Goal: Information Seeking & Learning: Learn about a topic

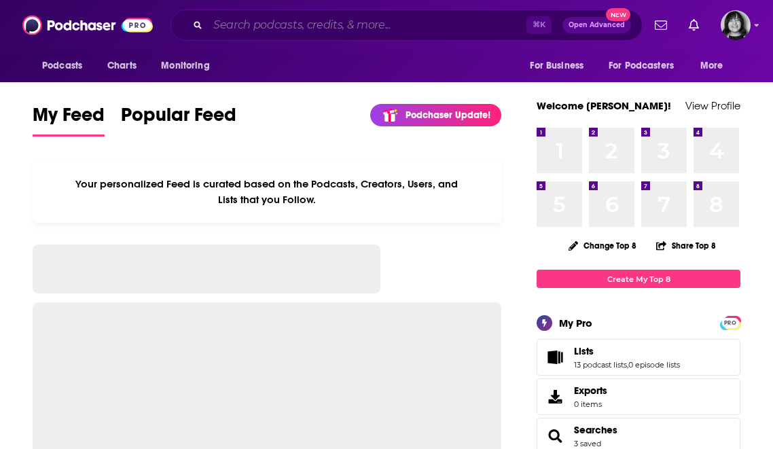
click at [413, 20] on input "Search podcasts, credits, & more..." at bounding box center [367, 25] width 319 height 22
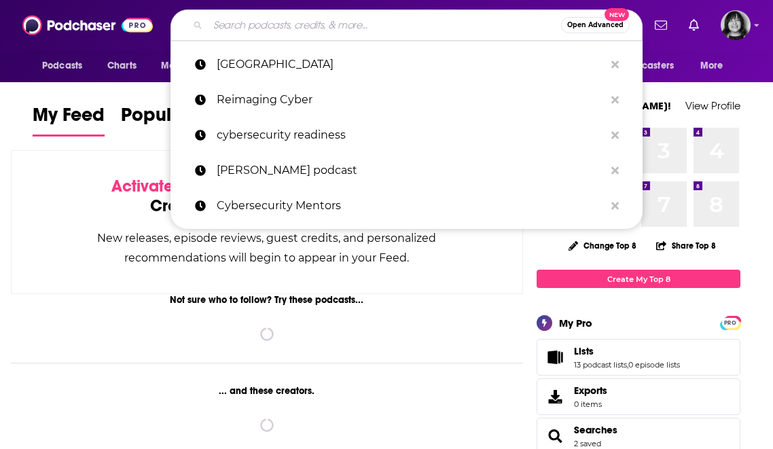
paste input "Brain, Hope, Reality"
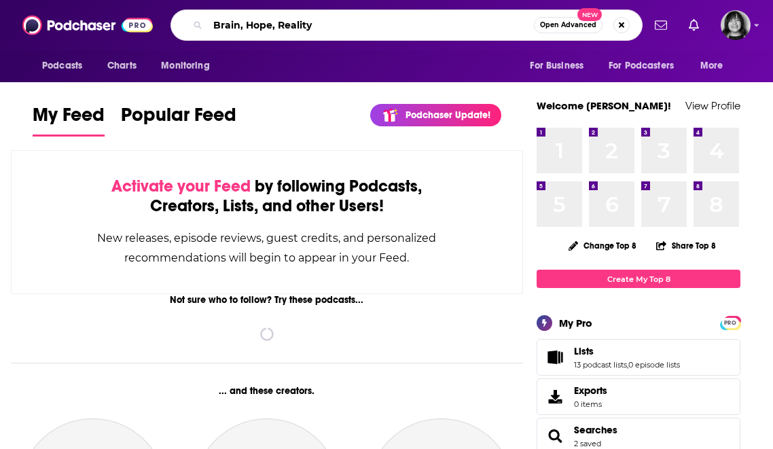
type input "Brain, Hope, Reality"
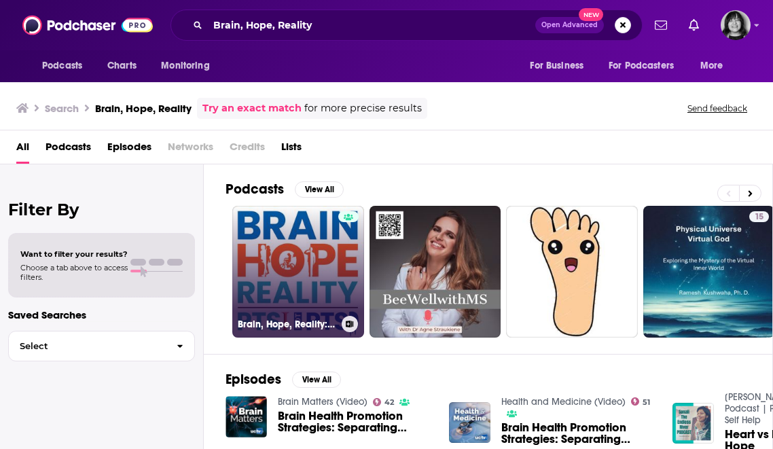
click at [325, 287] on link "Brain, Hope, Reality: PTSI not [MEDICAL_DATA] | Hosted by [PERSON_NAME]" at bounding box center [298, 272] width 132 height 132
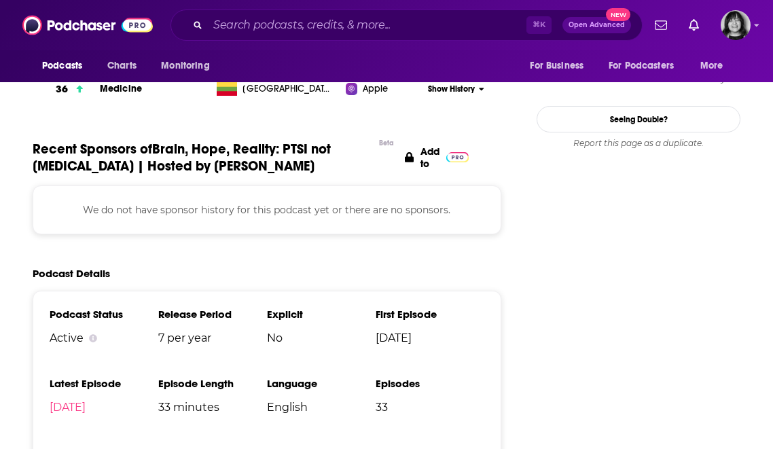
scroll to position [1542, 0]
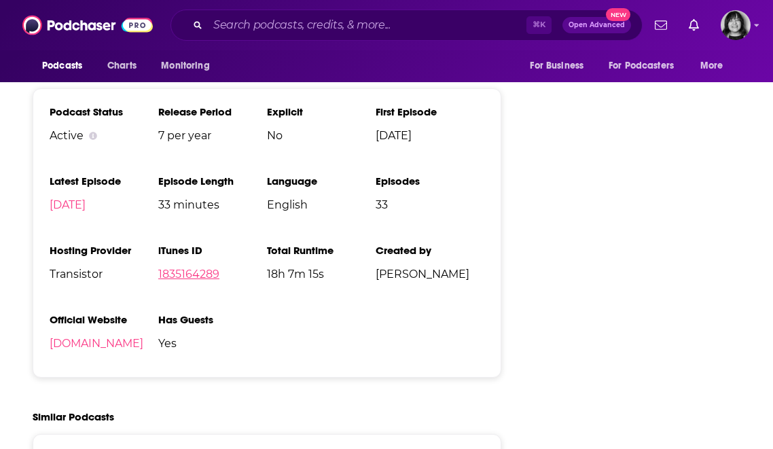
click at [207, 268] on link "1835164289" at bounding box center [188, 274] width 61 height 13
click at [77, 339] on link "[DOMAIN_NAME]" at bounding box center [97, 343] width 94 height 13
click at [351, 20] on input "Search podcasts, credits, & more..." at bounding box center [367, 25] width 319 height 22
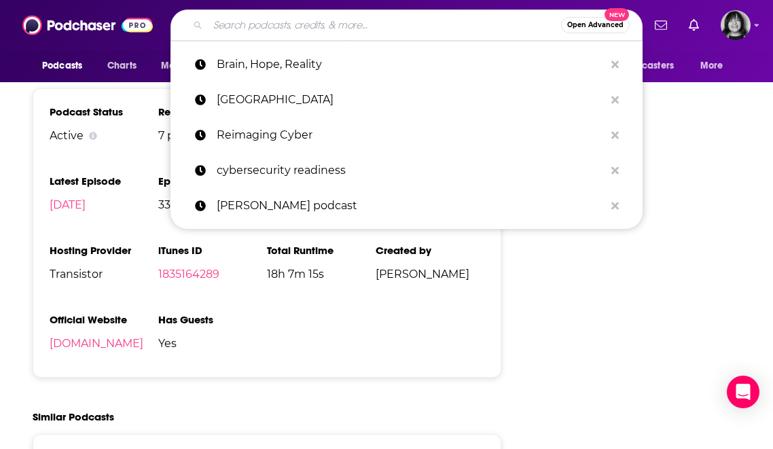
paste input "A Little Bit Healthier"
type input "A Little Bit Healthier"
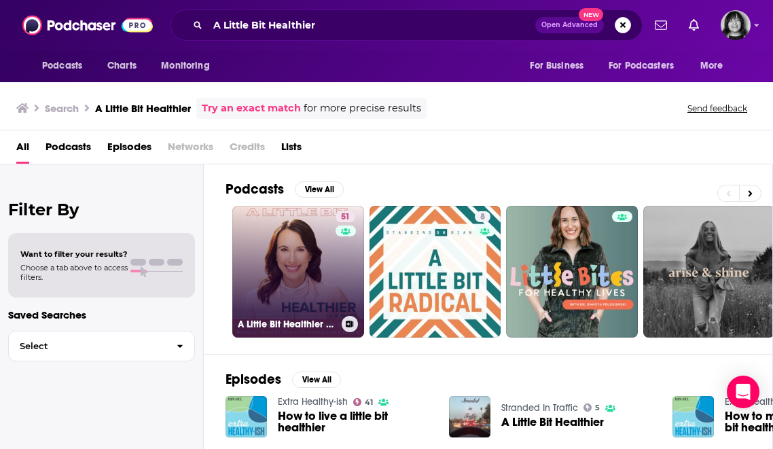
click at [316, 308] on link "51 A Little Bit Healthier | Hormone, [MEDICAL_DATA], Weight Loss Resistance, In…" at bounding box center [298, 272] width 132 height 132
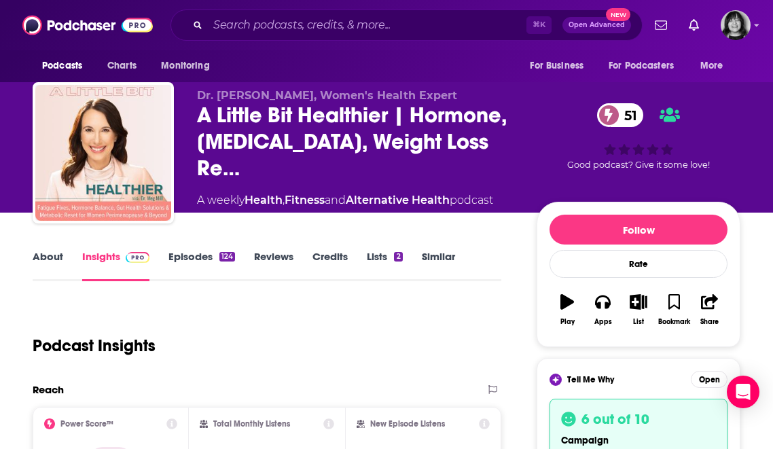
scroll to position [10, 0]
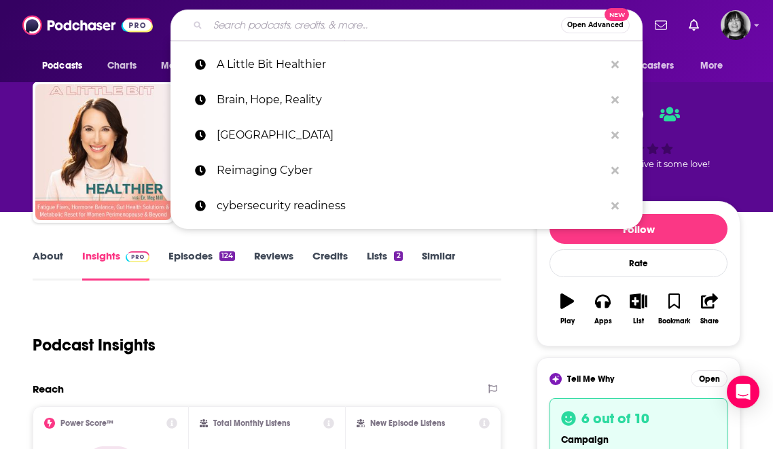
click at [423, 21] on input "Search podcasts, credits, & more..." at bounding box center [384, 25] width 353 height 22
paste input "The Smart Human with [PERSON_NAME]"
type input "The Smart Human with [PERSON_NAME]"
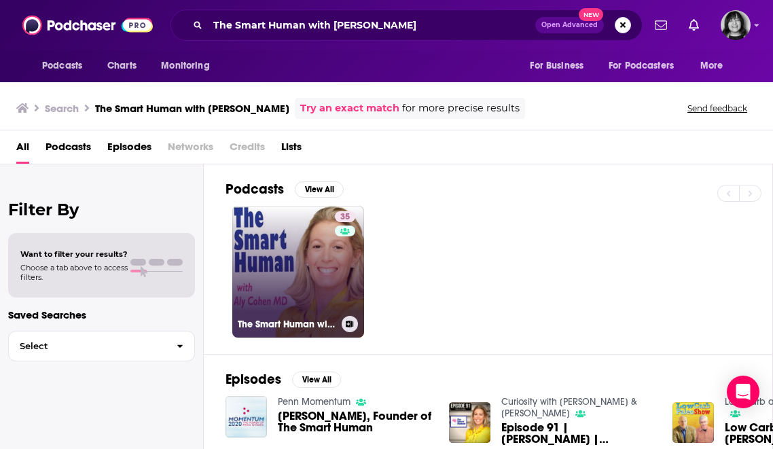
click at [319, 251] on link "35 The Smart Human with [PERSON_NAME]" at bounding box center [298, 272] width 132 height 132
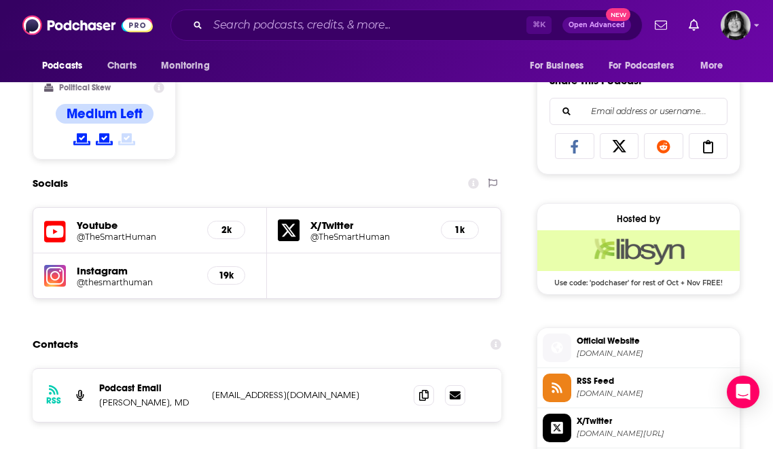
scroll to position [842, 0]
